Goal: Ask a question

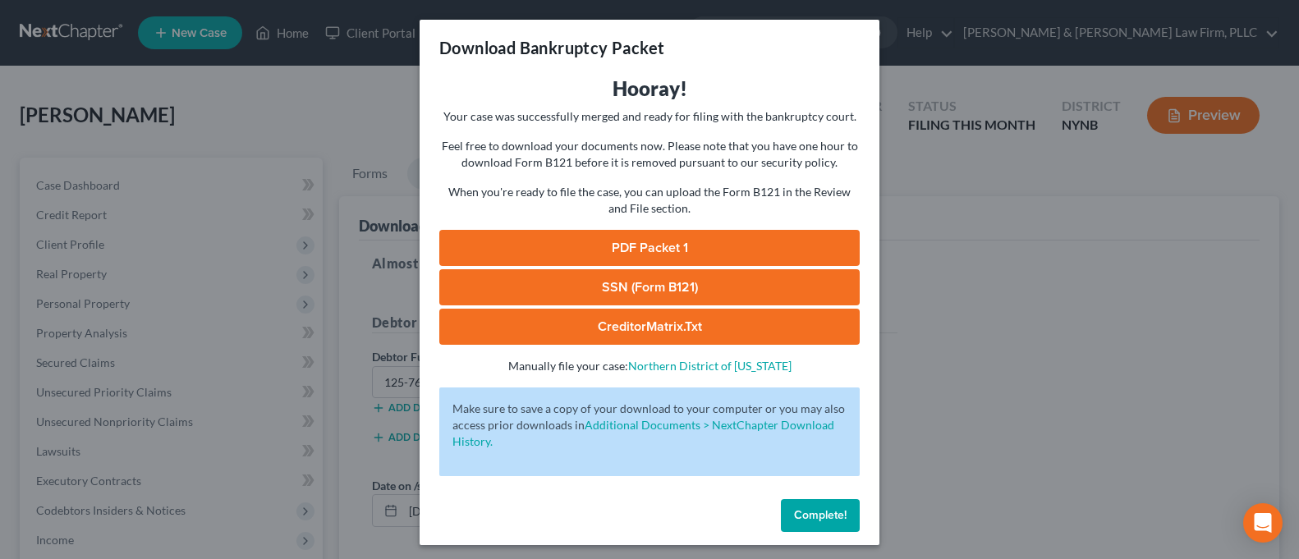
click at [1085, 124] on div "Download Bankruptcy Packet Hooray! Your case was successfully merged and ready …" at bounding box center [649, 279] width 1299 height 559
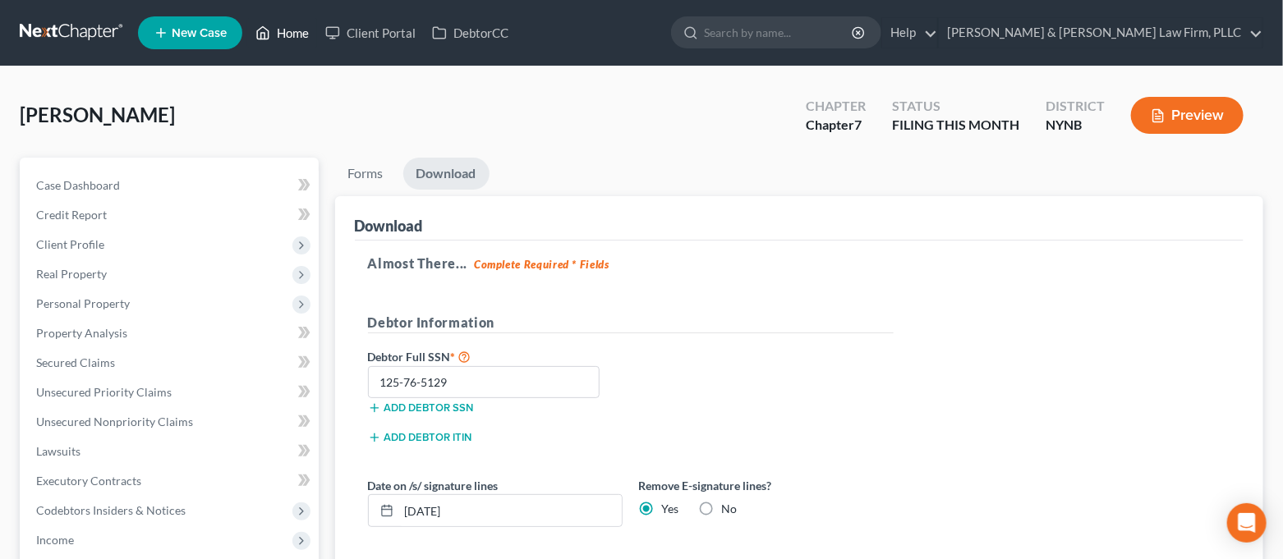
click at [272, 40] on link "Home" at bounding box center [282, 33] width 70 height 30
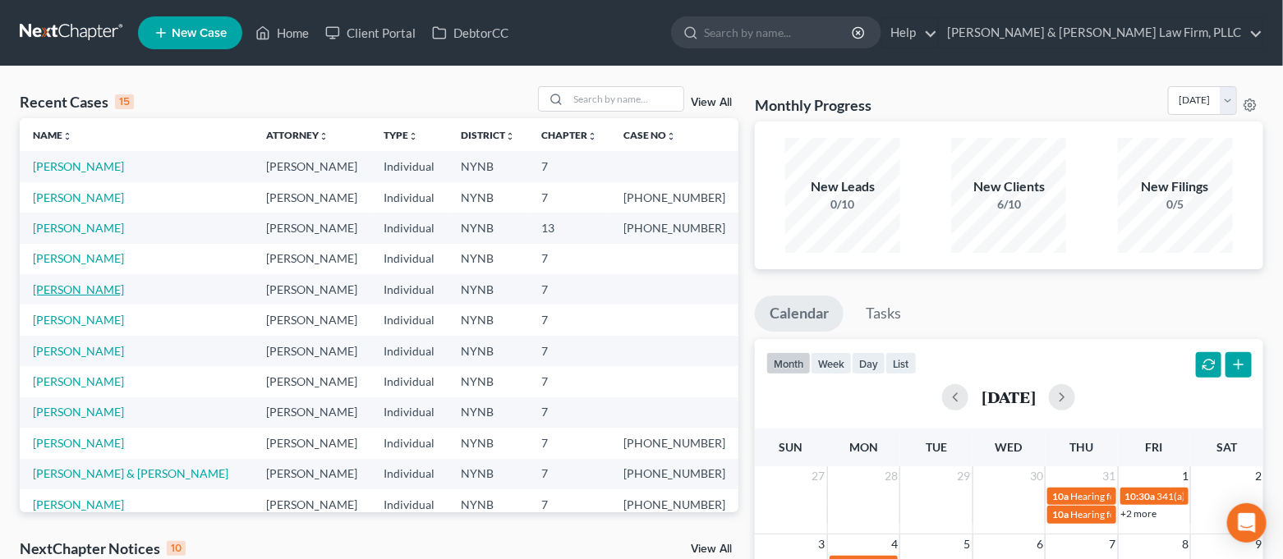
click at [85, 292] on link "[PERSON_NAME]" at bounding box center [78, 290] width 91 height 14
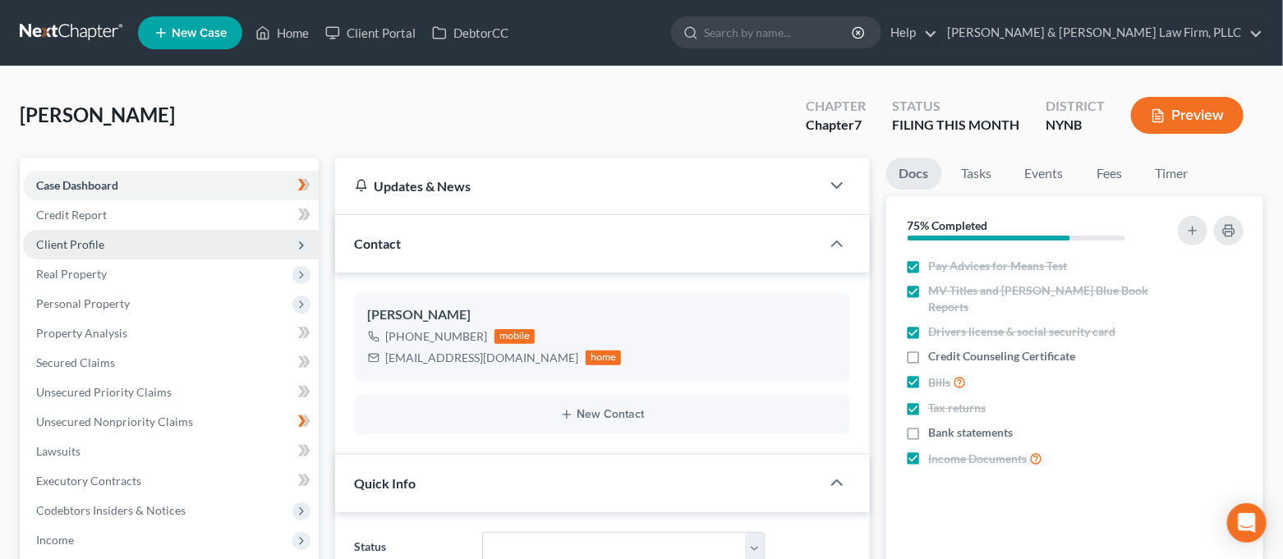
scroll to position [2606, 0]
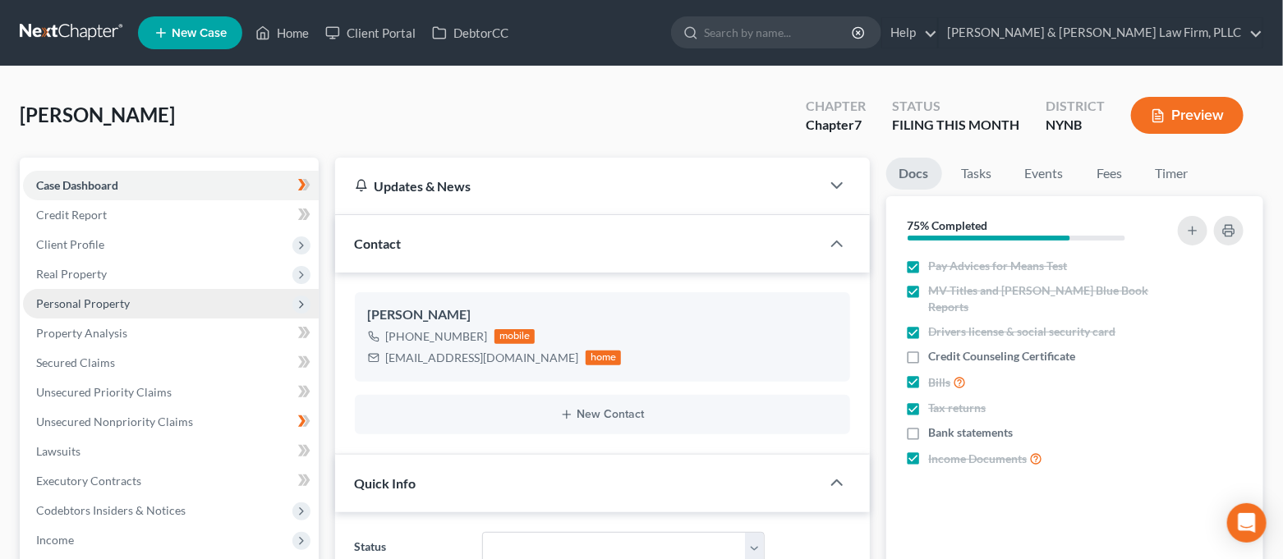
click at [114, 305] on span "Personal Property" at bounding box center [83, 303] width 94 height 14
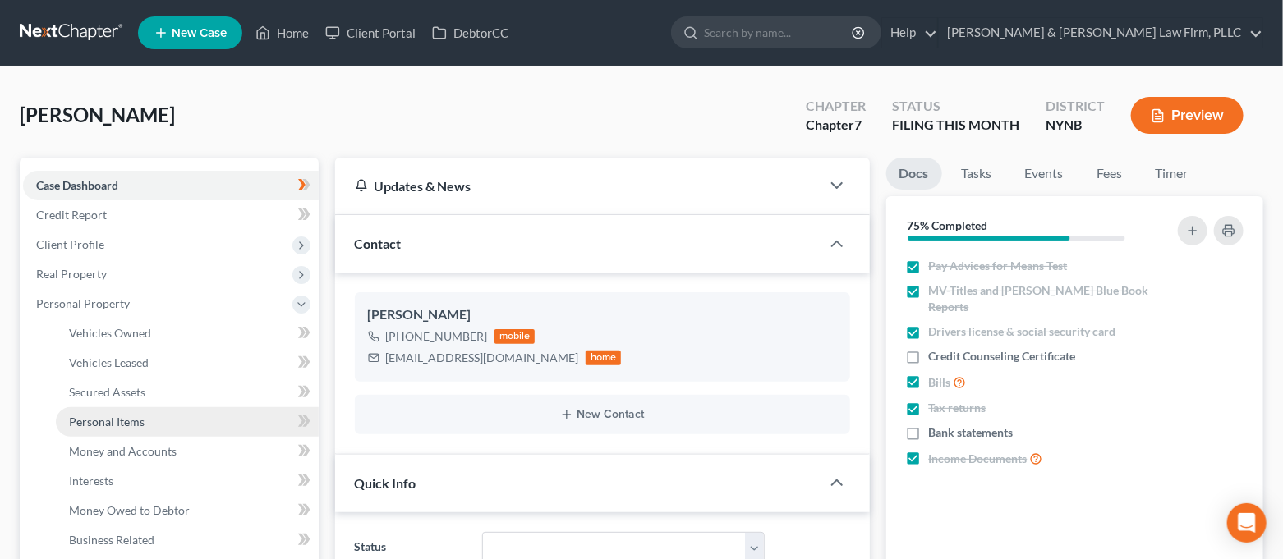
click at [150, 422] on link "Personal Items" at bounding box center [187, 422] width 263 height 30
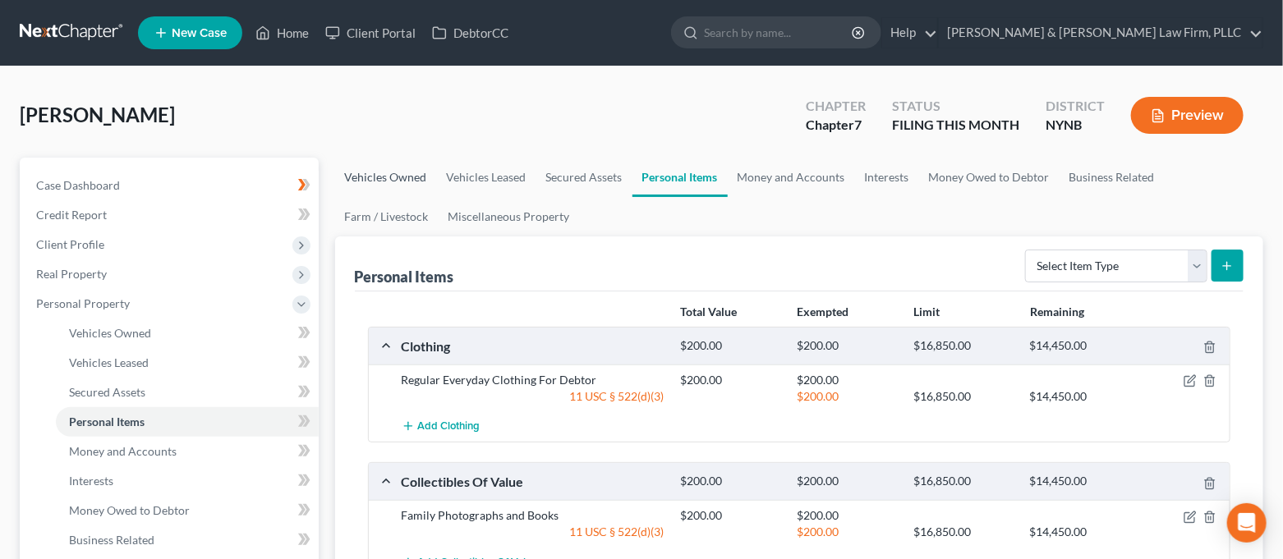
click at [393, 187] on link "Vehicles Owned" at bounding box center [386, 177] width 102 height 39
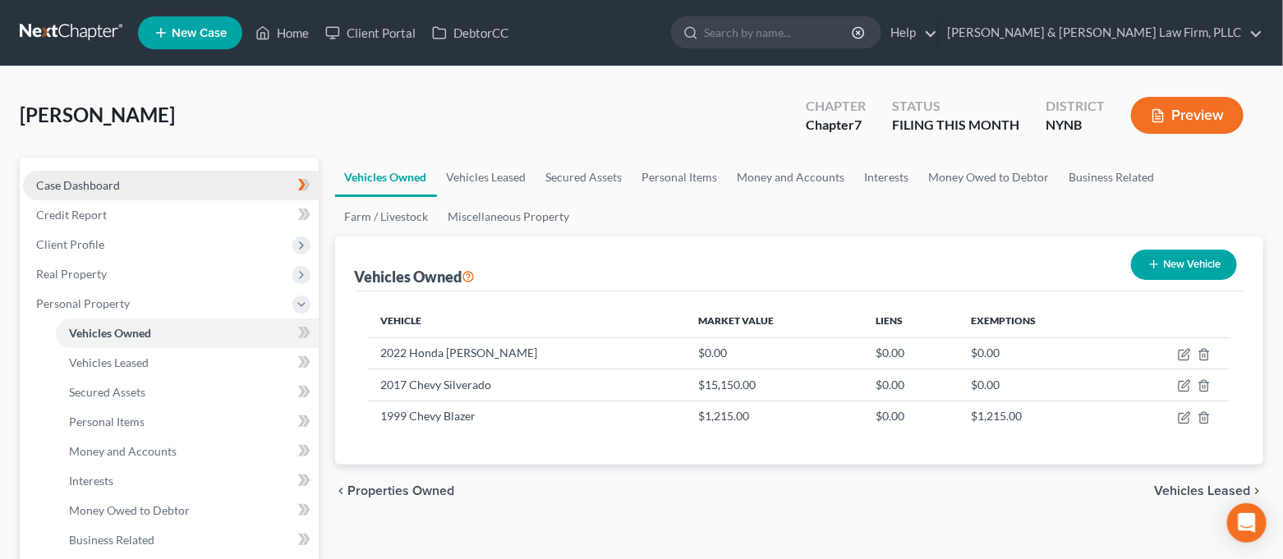
click at [160, 186] on link "Case Dashboard" at bounding box center [171, 186] width 296 height 30
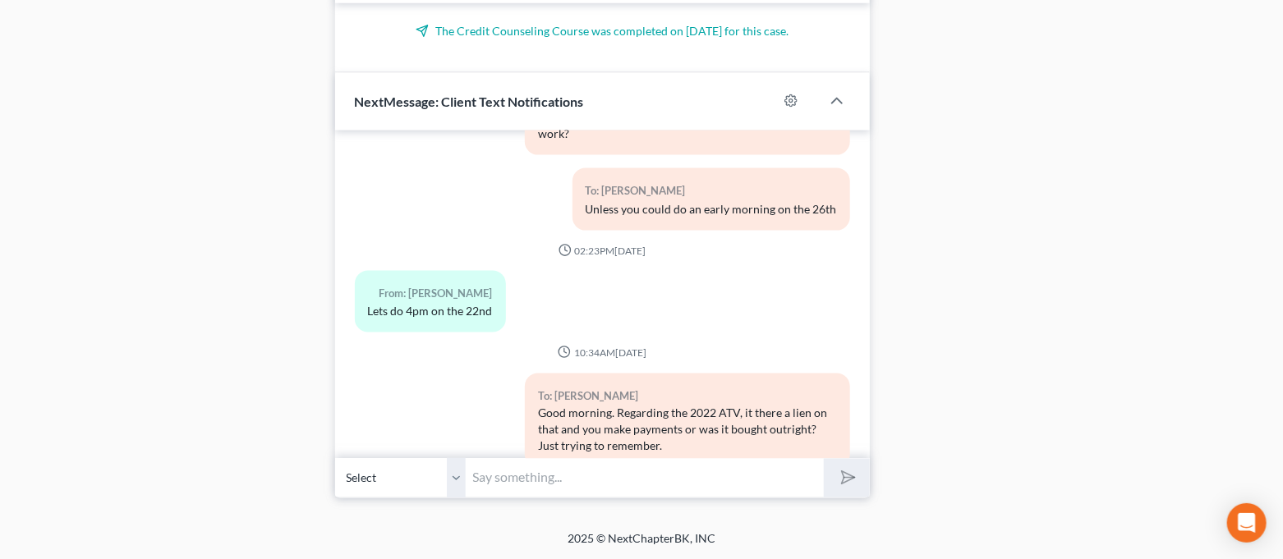
scroll to position [2606, 0]
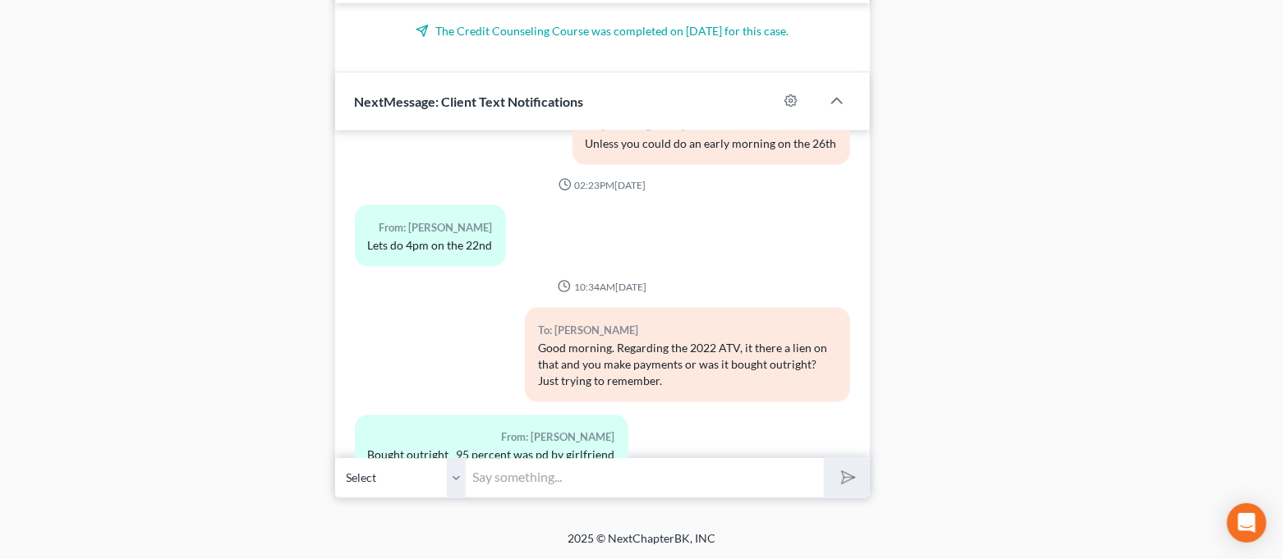
click at [595, 483] on input "text" at bounding box center [645, 478] width 358 height 40
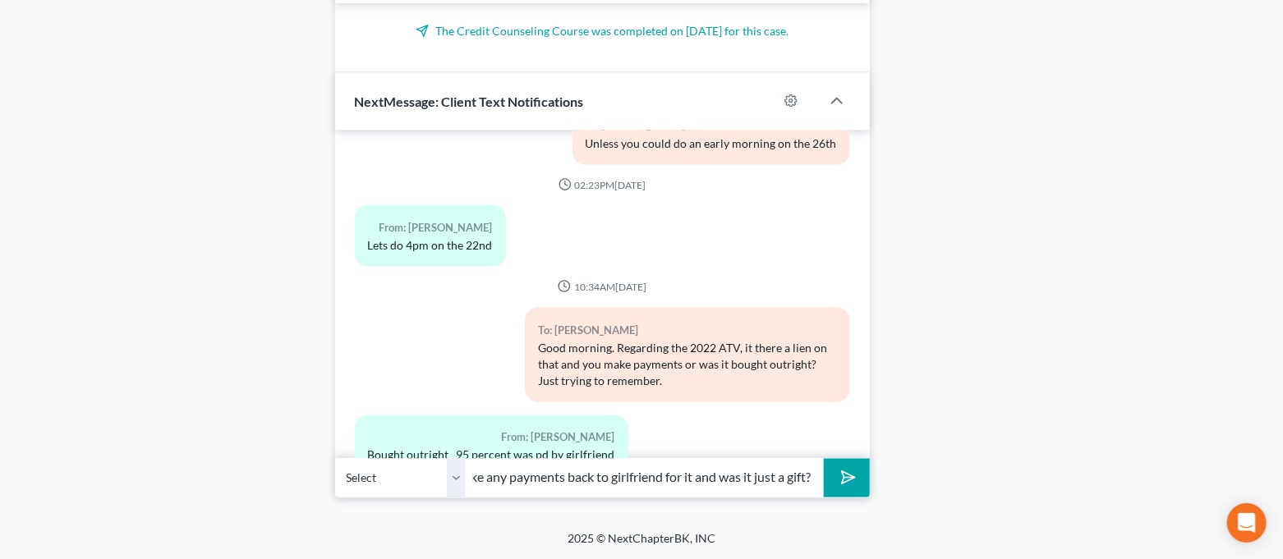
scroll to position [0, 512]
type input "Is 9k the value of the 22 ATV or was that how much it was purchased for? Also, …"
click at [824, 459] on button "submit" at bounding box center [846, 478] width 45 height 39
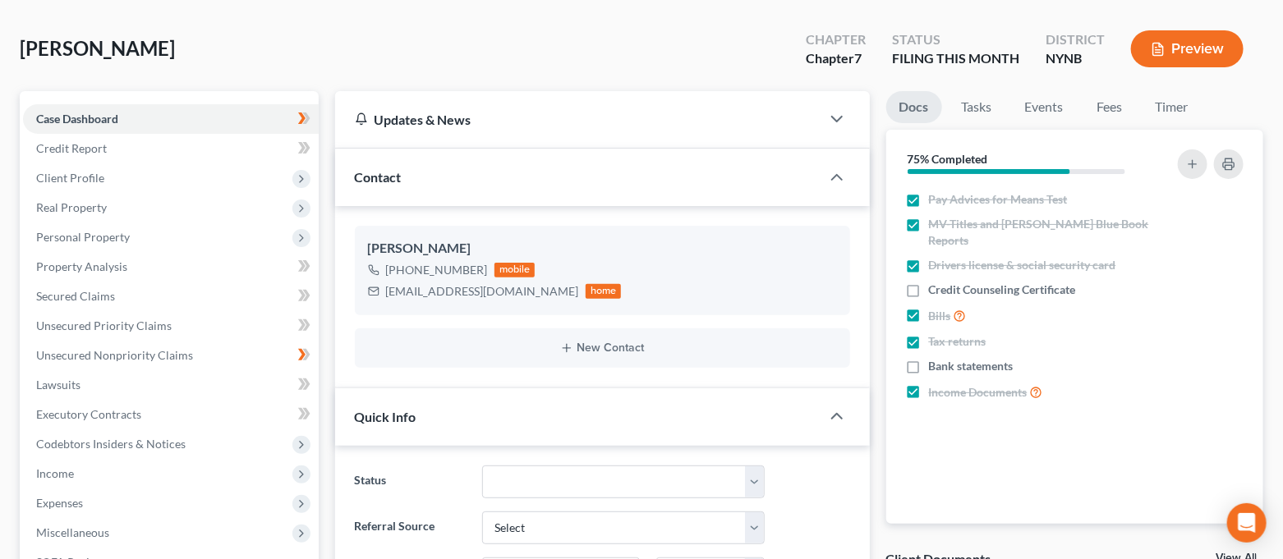
scroll to position [0, 0]
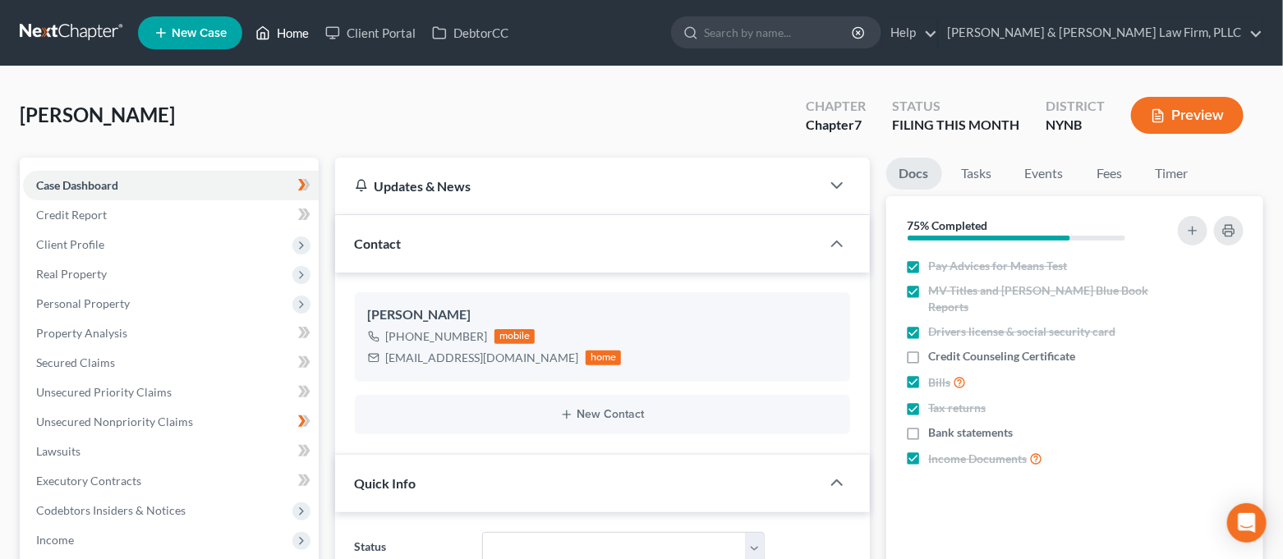
click at [277, 40] on link "Home" at bounding box center [282, 33] width 70 height 30
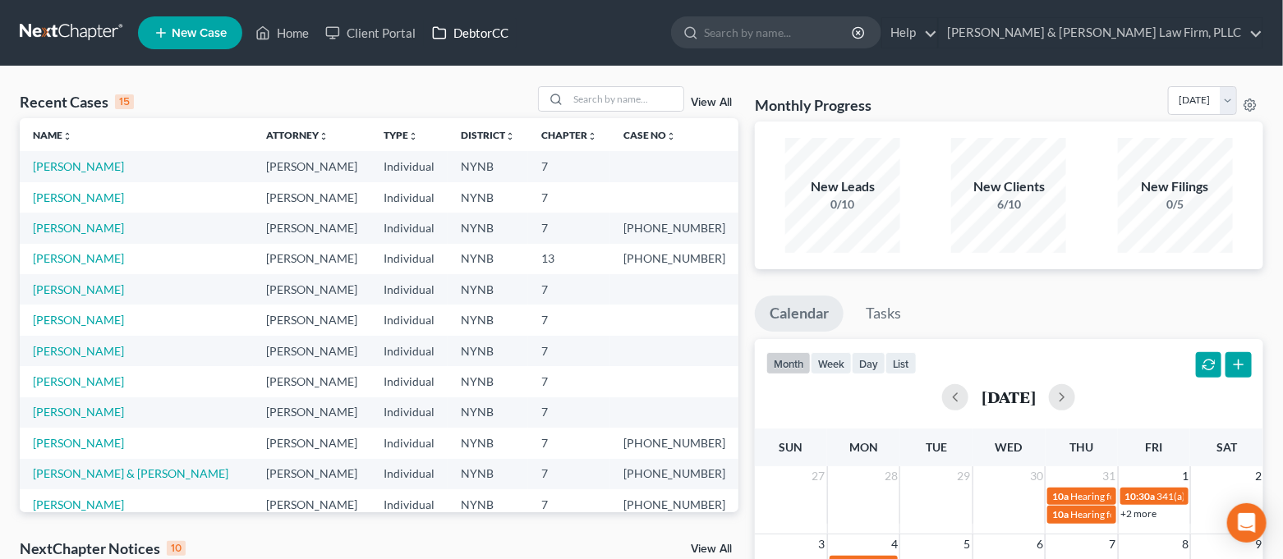
click at [469, 36] on link "DebtorCC" at bounding box center [470, 33] width 93 height 30
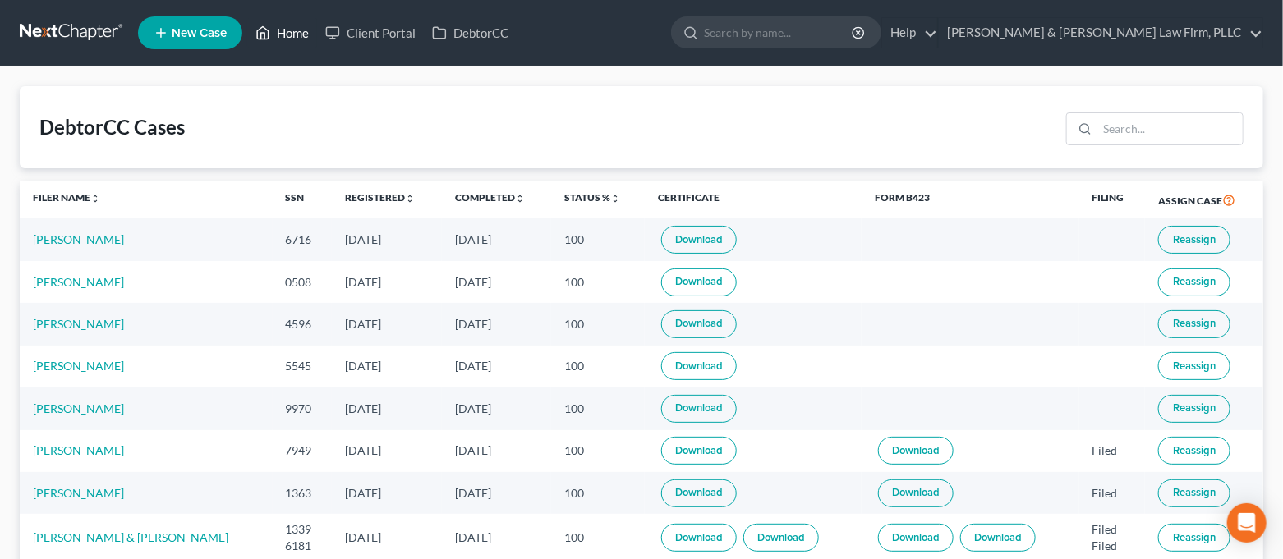
click at [291, 41] on link "Home" at bounding box center [282, 33] width 70 height 30
